Goal: Task Accomplishment & Management: Manage account settings

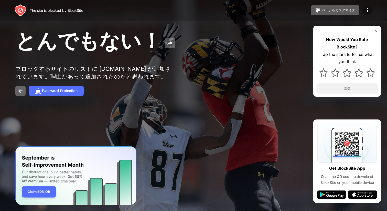
click at [369, 10] on img at bounding box center [368, 10] width 6 height 6
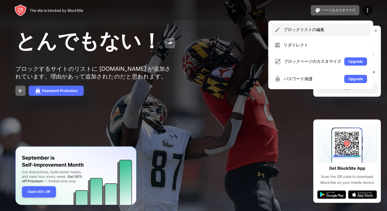
click at [313, 30] on div "ブロックリストの編集" at bounding box center [326, 30] width 84 height 6
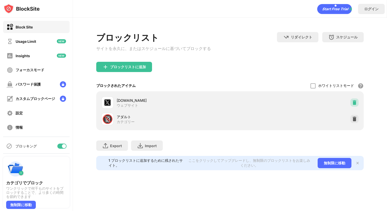
click at [354, 103] on img at bounding box center [354, 102] width 5 height 5
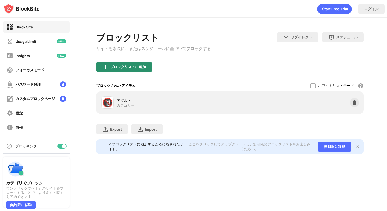
click at [119, 69] on div "ブロックリストに追加" at bounding box center [128, 67] width 36 height 4
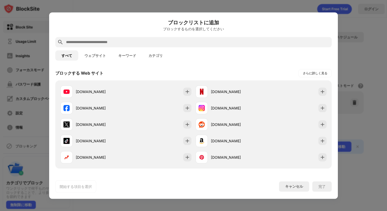
scroll to position [75, 0]
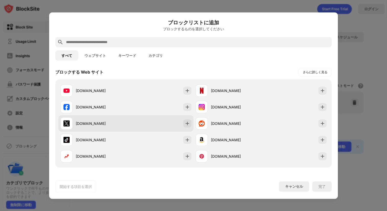
click at [113, 123] on div "[DOMAIN_NAME]" at bounding box center [101, 123] width 50 height 5
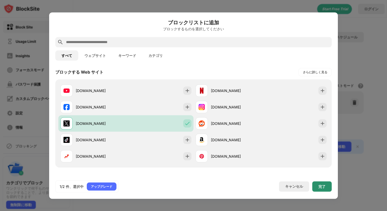
click at [318, 186] on div "完了" at bounding box center [322, 186] width 19 height 10
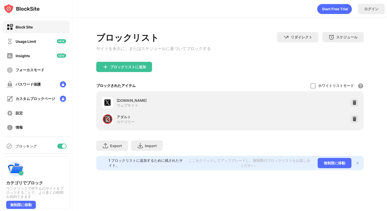
click at [313, 191] on div "ログイン ブロックリスト サイトを永久に、またはスケジュールに基づいてブロックする リダイレクト クリックしてリダイレクトのウェブサイトを設定する スケジュー…" at bounding box center [230, 105] width 314 height 211
